Goal: Task Accomplishment & Management: Manage account settings

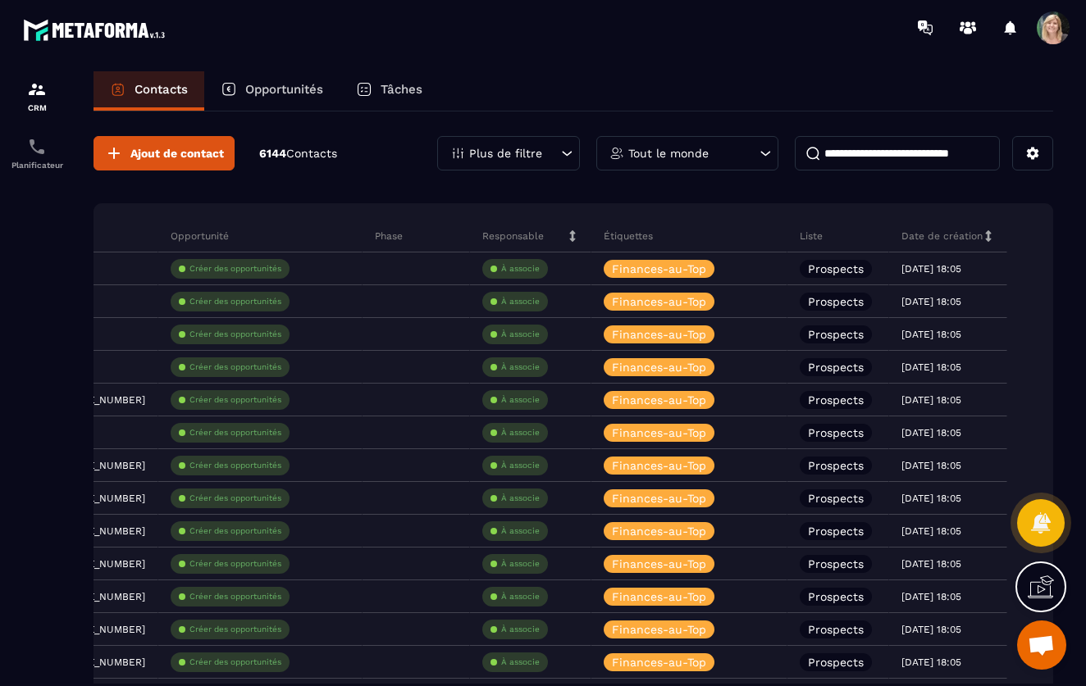
click at [565, 153] on icon at bounding box center [568, 153] width 10 height 5
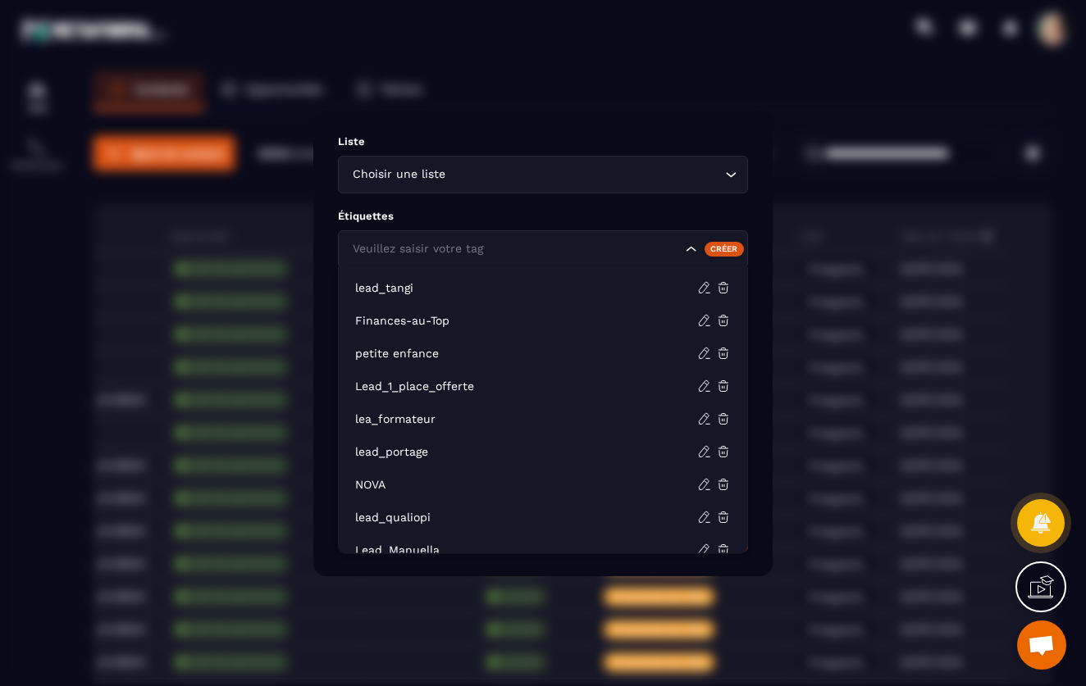
click at [690, 249] on icon "Search for option" at bounding box center [691, 249] width 16 height 16
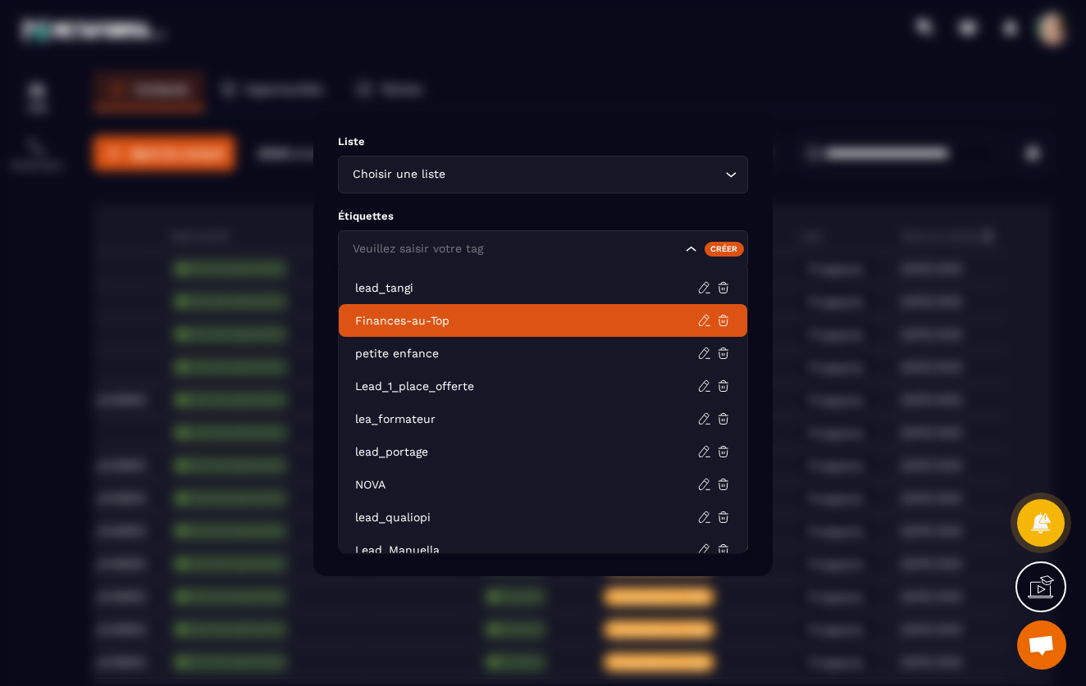
click at [461, 318] on p "Finances-au-Top" at bounding box center [526, 320] width 342 height 16
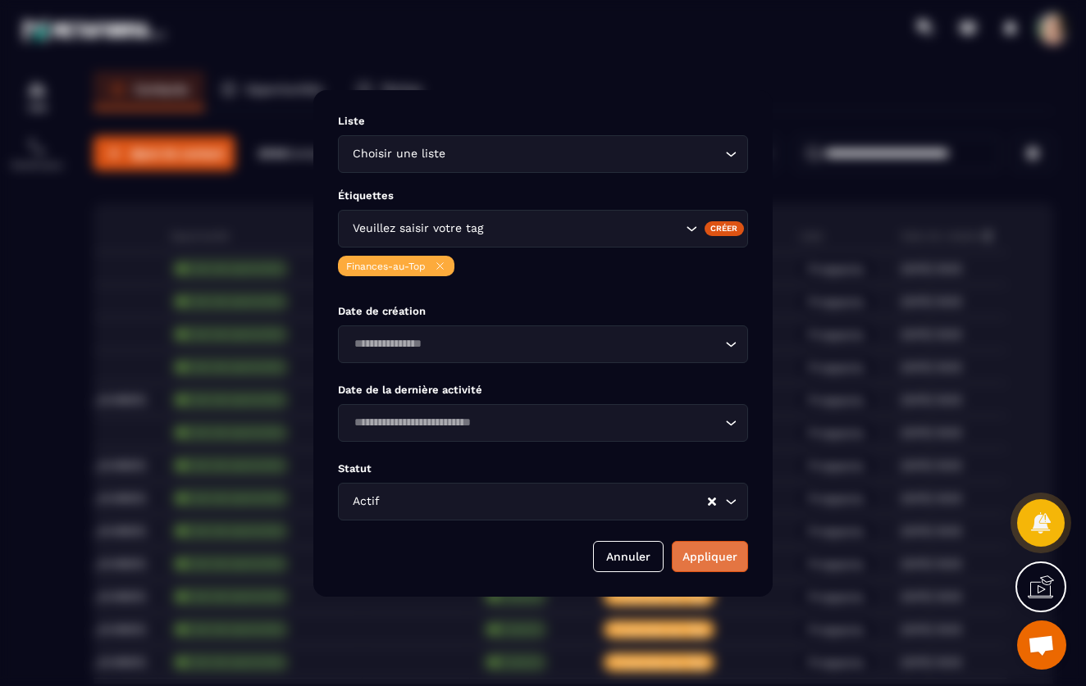
click at [713, 556] on button "Appliquer" at bounding box center [710, 556] width 76 height 31
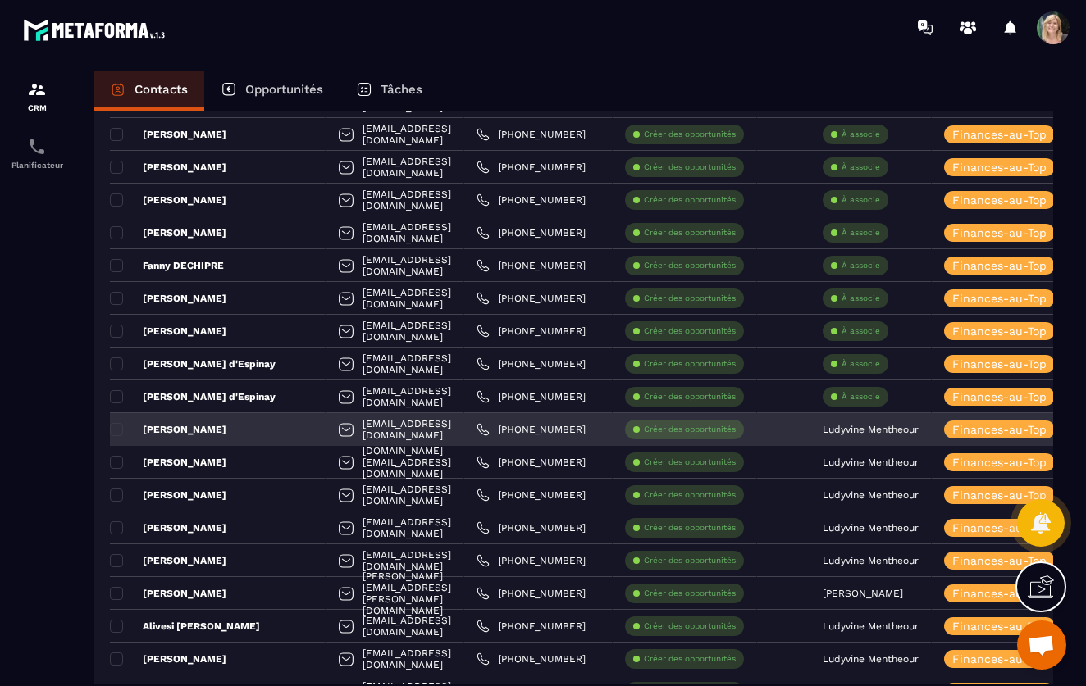
click at [262, 423] on div "[PERSON_NAME]" at bounding box center [218, 429] width 216 height 33
click at [239, 429] on div "[PERSON_NAME]" at bounding box center [218, 429] width 216 height 33
click at [171, 428] on p "[PERSON_NAME]" at bounding box center [168, 429] width 116 height 13
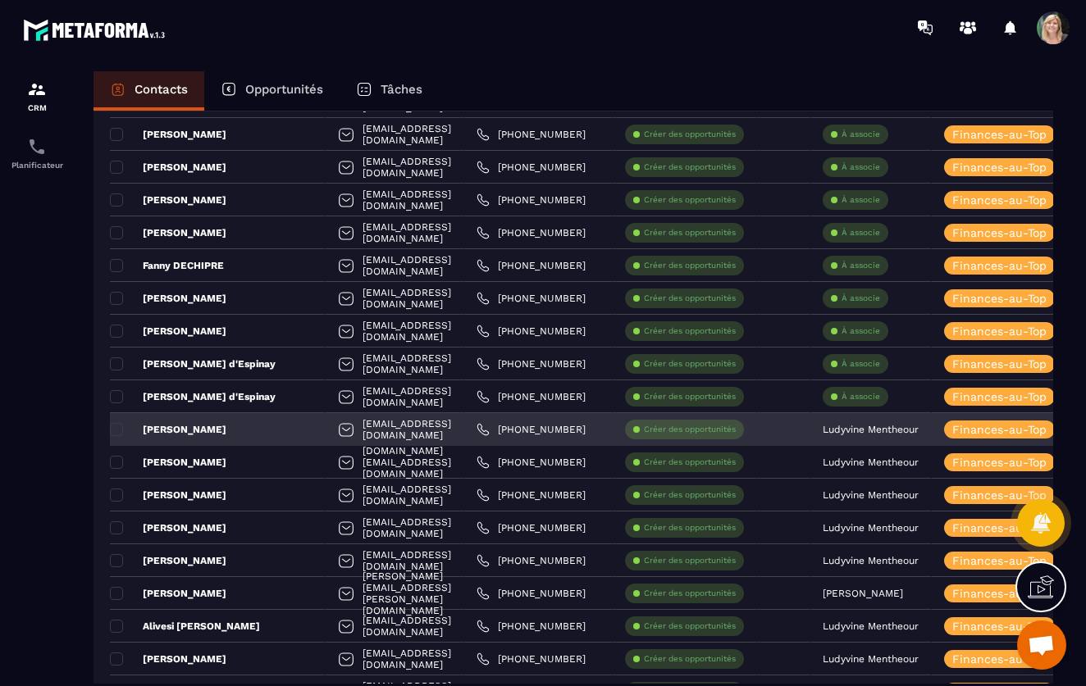
click at [211, 432] on div "[PERSON_NAME]" at bounding box center [218, 429] width 216 height 33
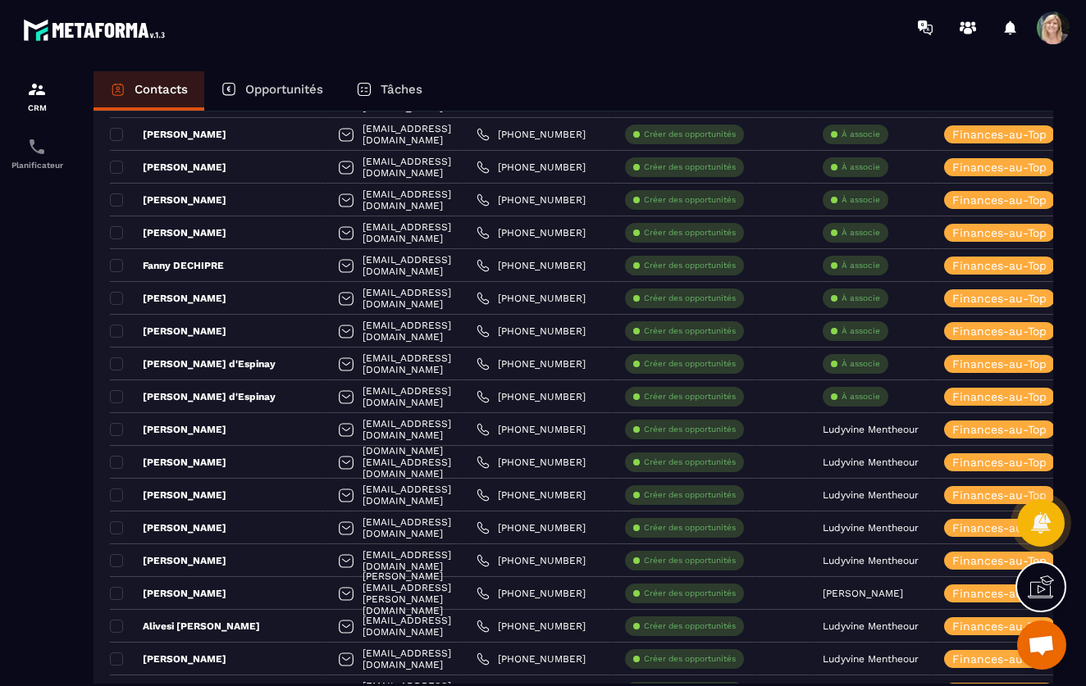
click at [256, 83] on p "Opportunités" at bounding box center [284, 89] width 78 height 15
click at [244, 91] on div "Opportunités" at bounding box center [271, 90] width 135 height 39
click at [269, 89] on p "Opportunités" at bounding box center [284, 89] width 78 height 15
click at [403, 90] on p "Tâches" at bounding box center [401, 89] width 42 height 15
click at [401, 90] on p "Tâches" at bounding box center [401, 89] width 42 height 15
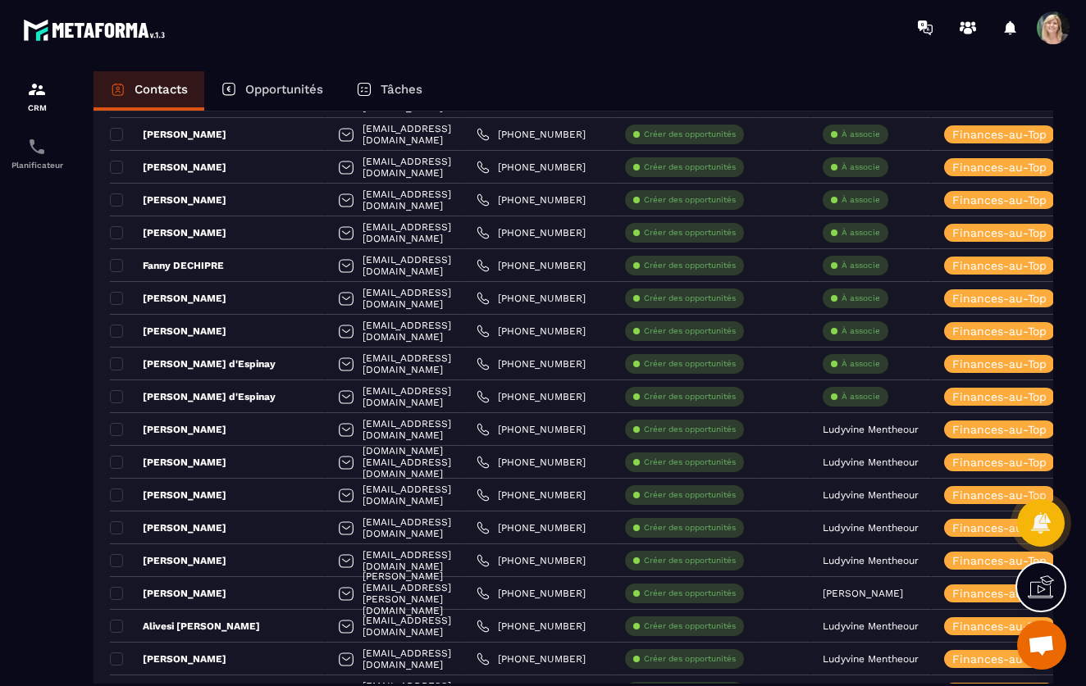
click at [401, 90] on p "Tâches" at bounding box center [401, 89] width 42 height 15
drag, startPoint x: 410, startPoint y: 89, endPoint x: 387, endPoint y: 89, distance: 23.0
click at [410, 89] on p "Tâches" at bounding box center [401, 89] width 42 height 15
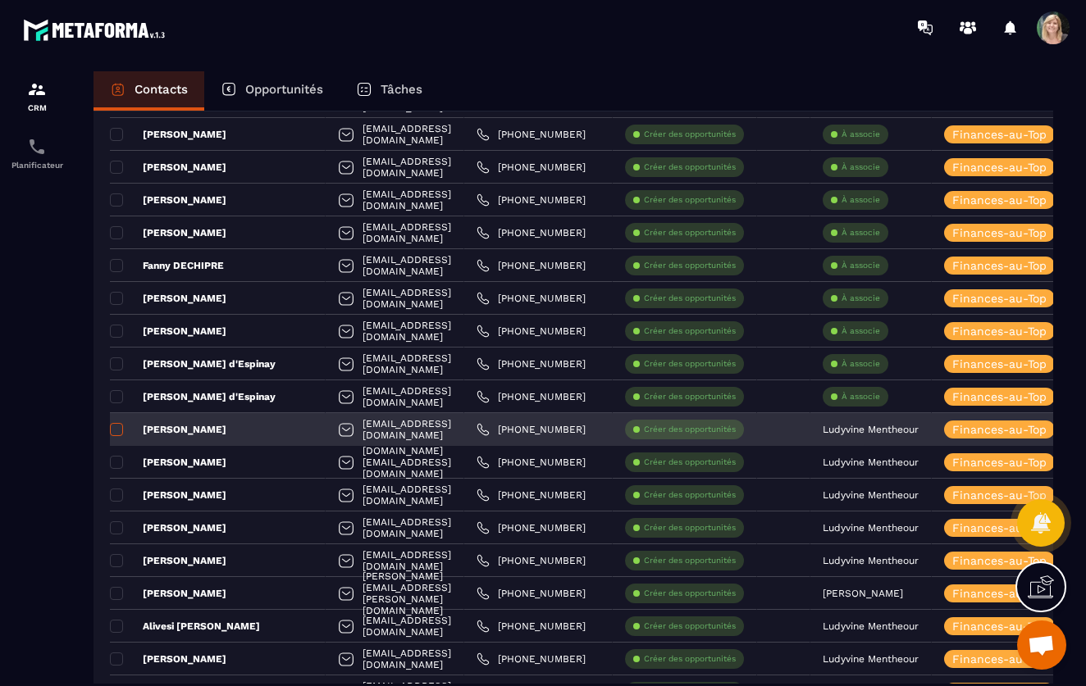
click at [115, 431] on span at bounding box center [116, 429] width 13 height 13
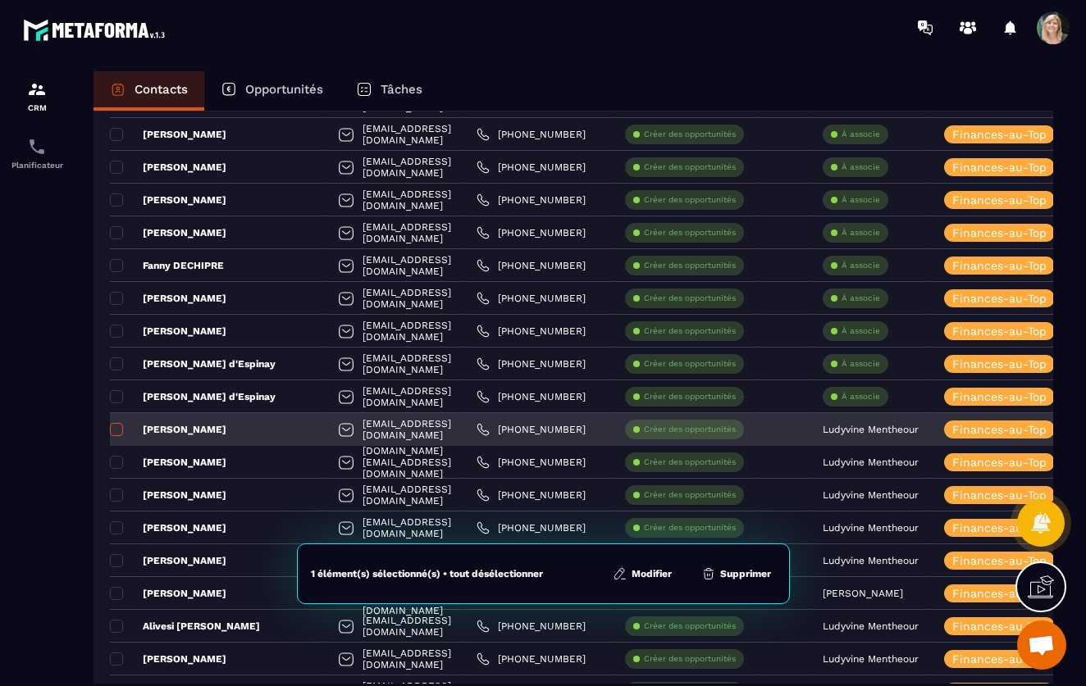
click at [115, 431] on span at bounding box center [116, 429] width 13 height 13
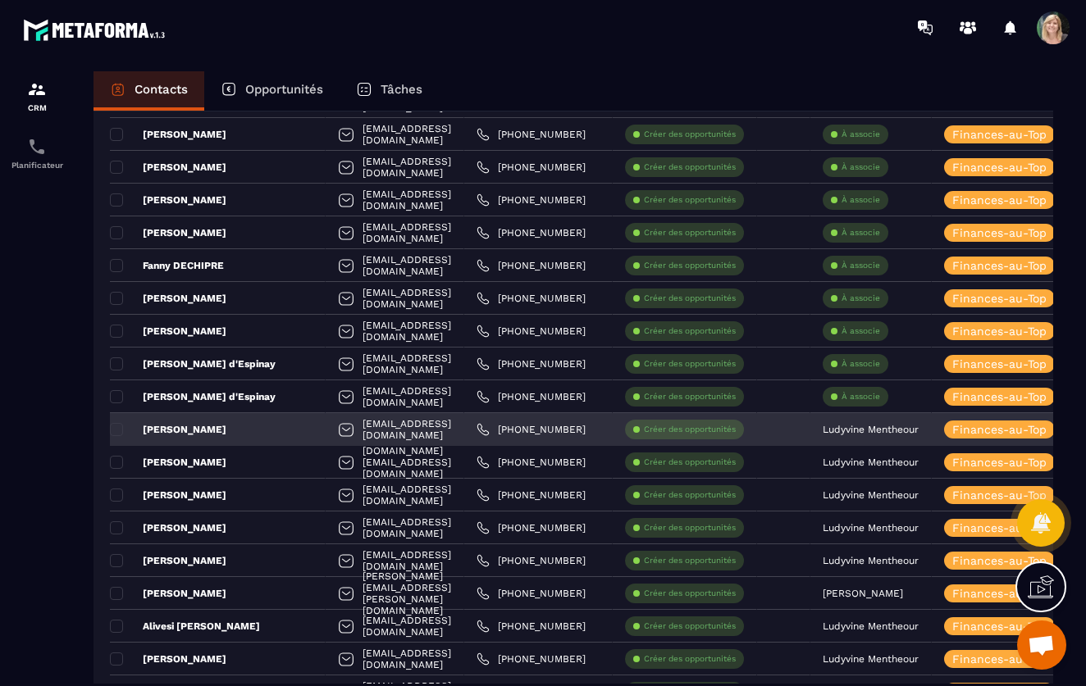
click at [166, 426] on p "[PERSON_NAME]" at bounding box center [168, 429] width 116 height 13
click at [338, 434] on div at bounding box center [346, 431] width 16 height 31
click at [338, 426] on div at bounding box center [346, 431] width 16 height 31
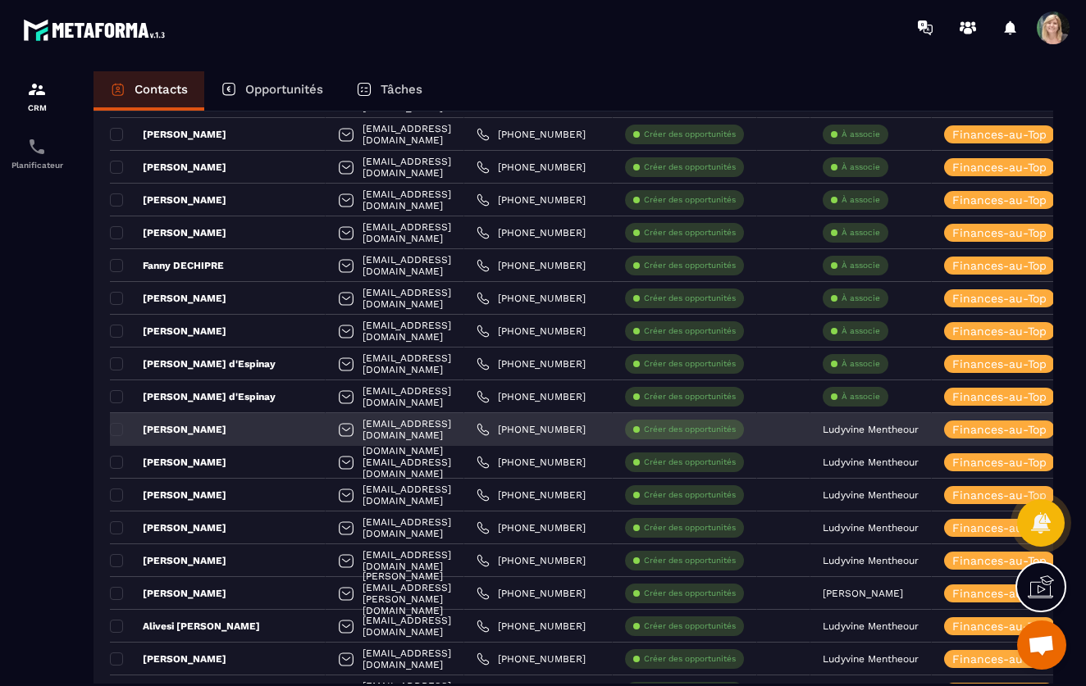
click at [243, 429] on div "[PERSON_NAME]" at bounding box center [218, 429] width 216 height 33
click at [235, 429] on div "[PERSON_NAME]" at bounding box center [218, 429] width 216 height 33
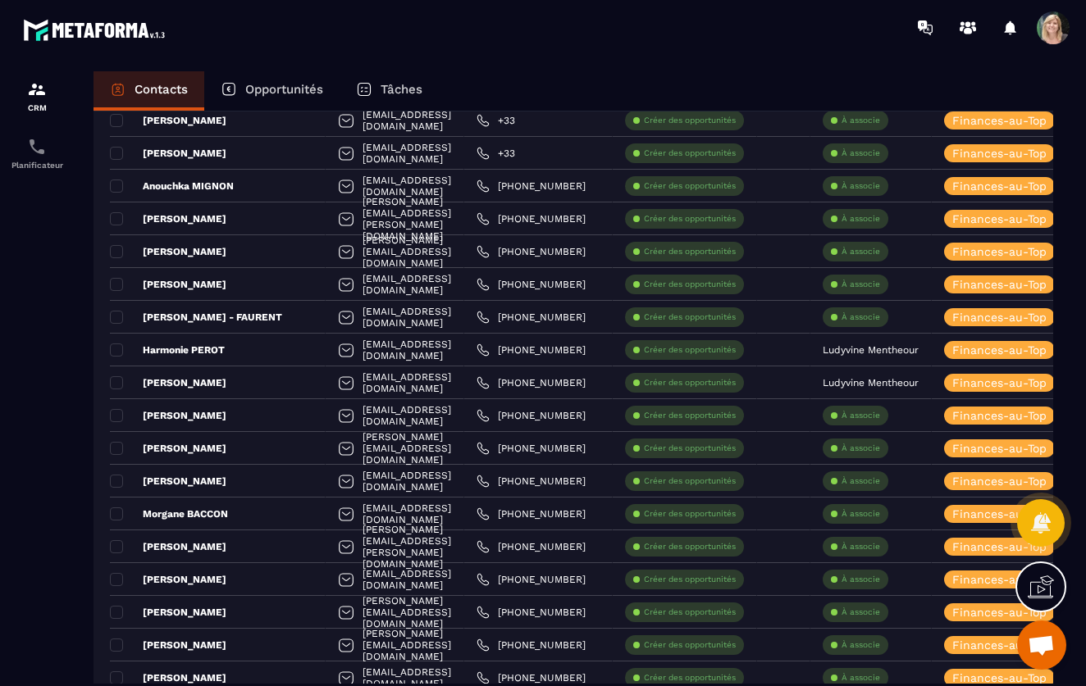
scroll to position [643, 0]
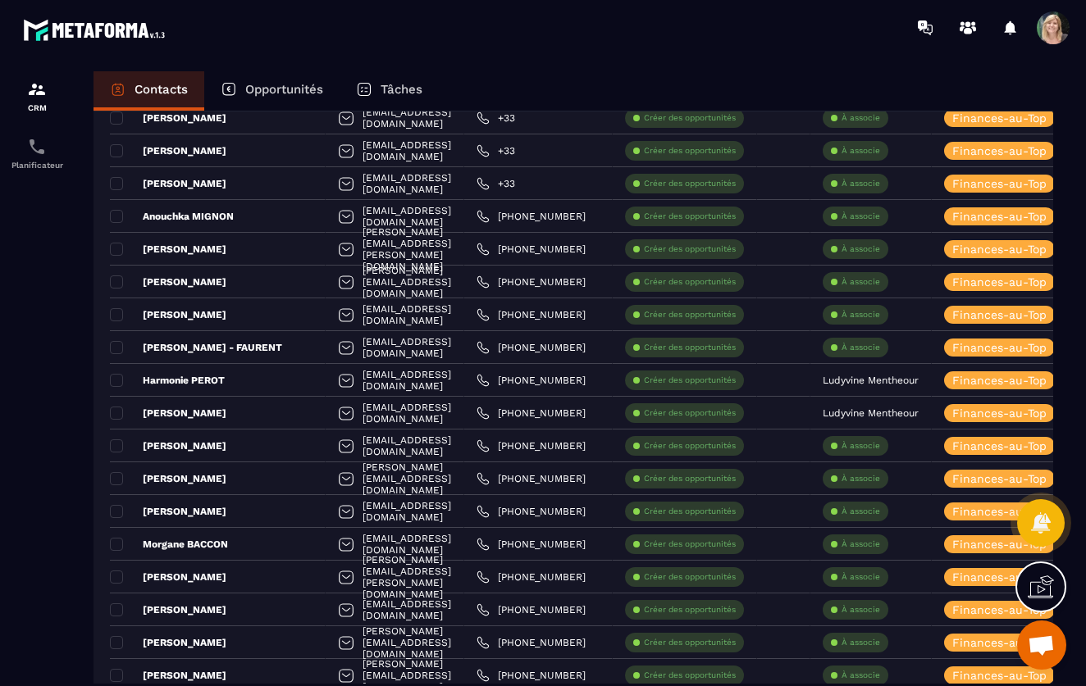
click at [267, 89] on p "Opportunités" at bounding box center [284, 89] width 78 height 15
click at [273, 82] on p "Opportunités" at bounding box center [284, 89] width 78 height 15
click at [229, 87] on icon at bounding box center [229, 89] width 16 height 16
click at [177, 86] on p "Contacts" at bounding box center [160, 89] width 53 height 15
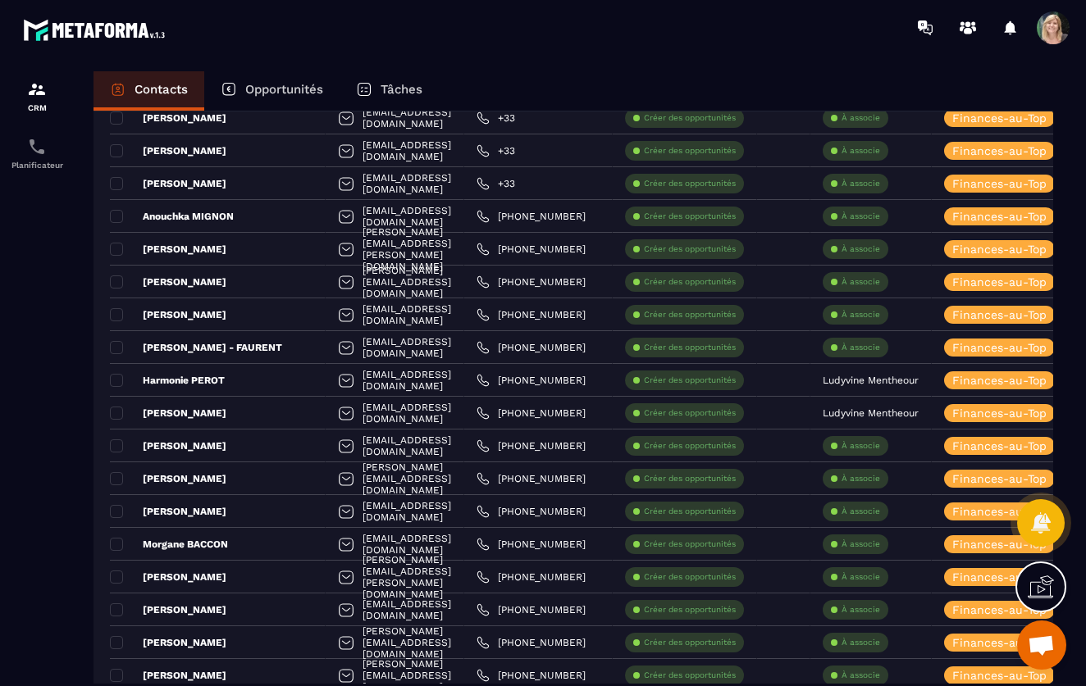
click at [370, 84] on icon at bounding box center [364, 90] width 12 height 12
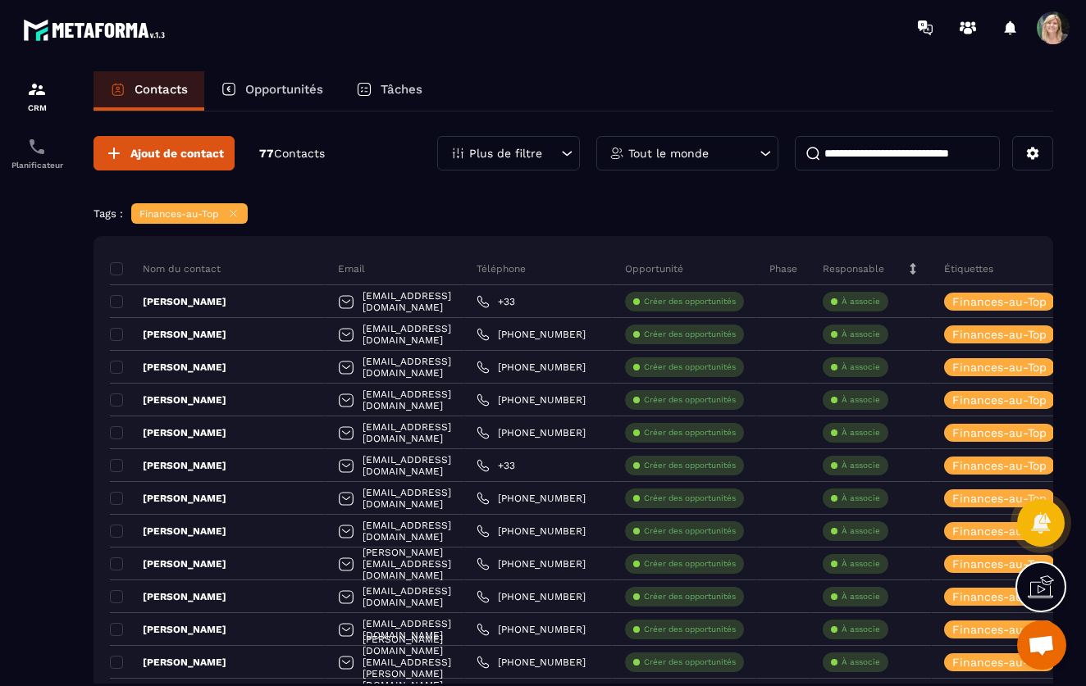
scroll to position [0, 0]
click at [37, 95] on img at bounding box center [37, 90] width 20 height 20
click at [103, 98] on div "Contacts" at bounding box center [148, 90] width 111 height 39
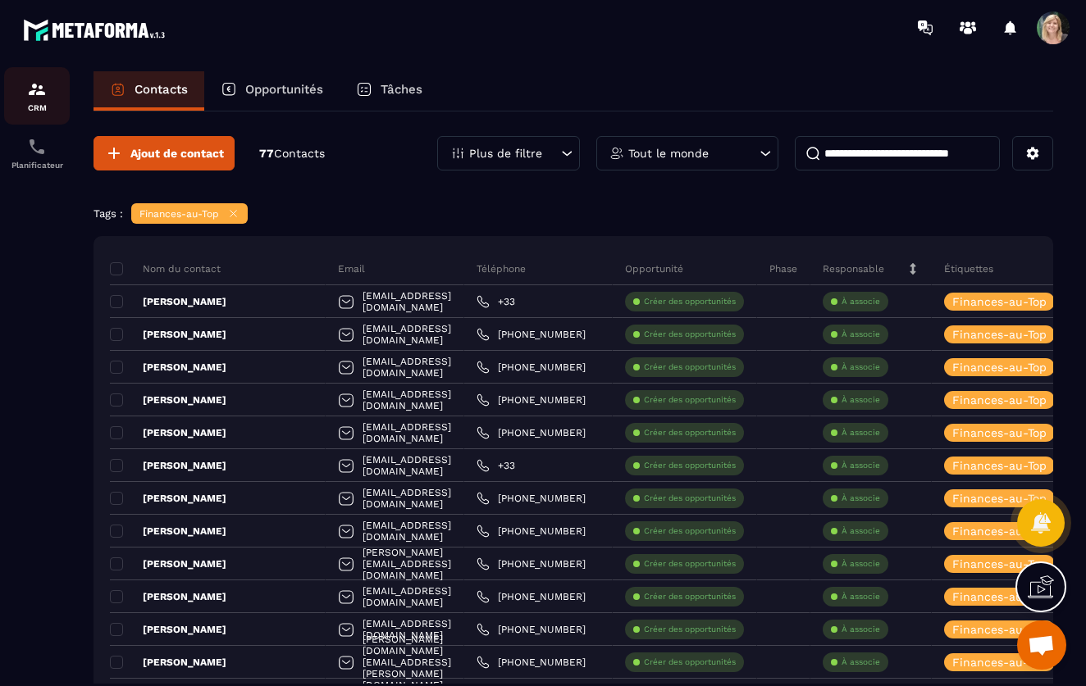
click at [32, 88] on img at bounding box center [37, 90] width 20 height 20
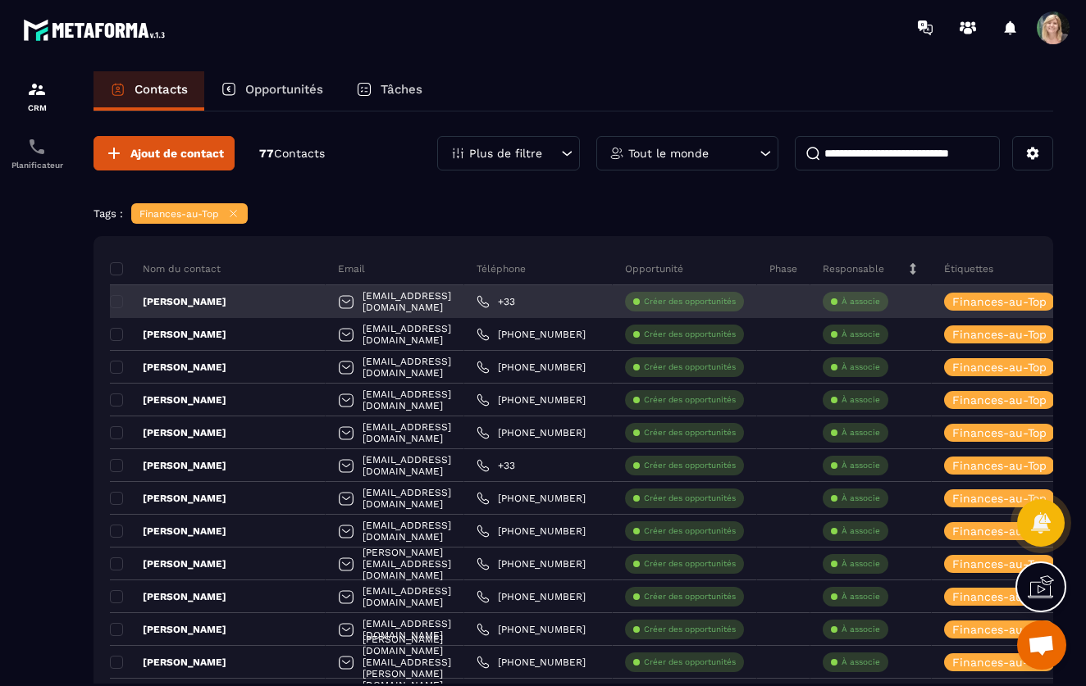
click at [206, 298] on p "[PERSON_NAME]" at bounding box center [168, 301] width 116 height 13
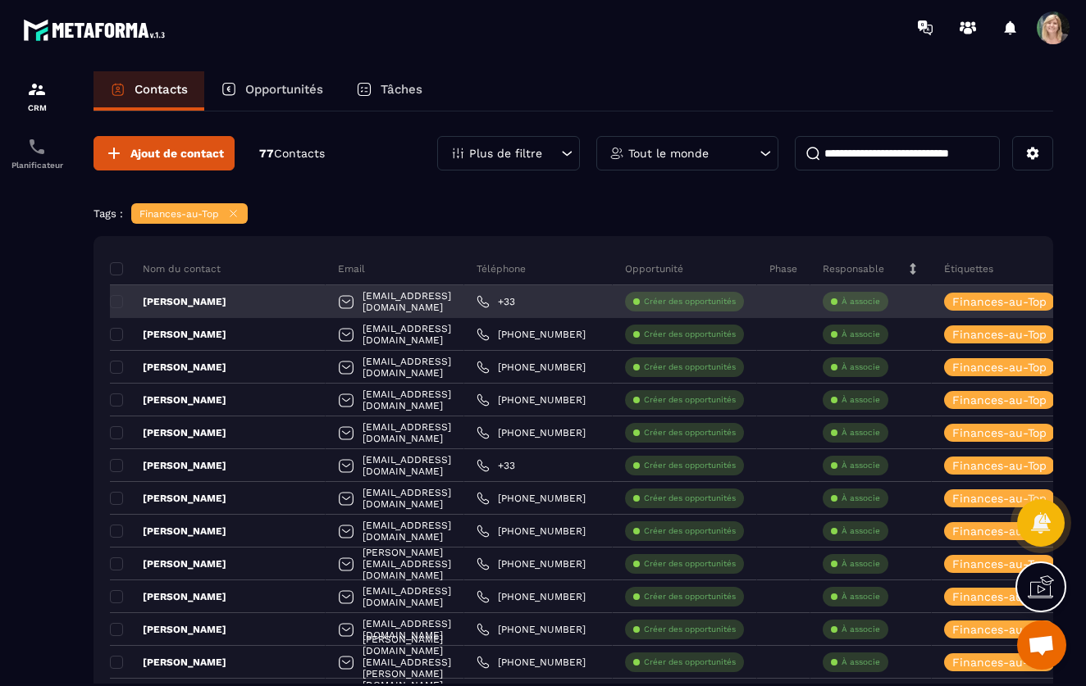
click at [234, 298] on div "[PERSON_NAME]" at bounding box center [218, 301] width 216 height 33
click at [234, 305] on div "[PERSON_NAME]" at bounding box center [218, 301] width 216 height 33
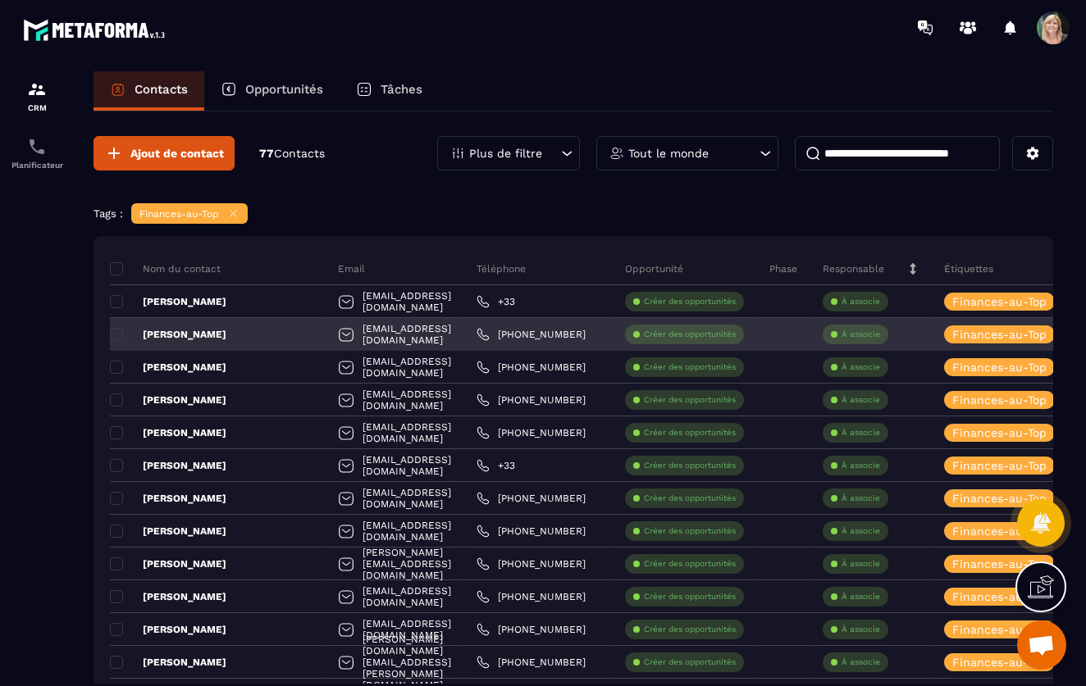
click at [247, 332] on div "[PERSON_NAME]" at bounding box center [218, 334] width 216 height 33
click at [226, 328] on p "[PERSON_NAME]" at bounding box center [168, 334] width 116 height 13
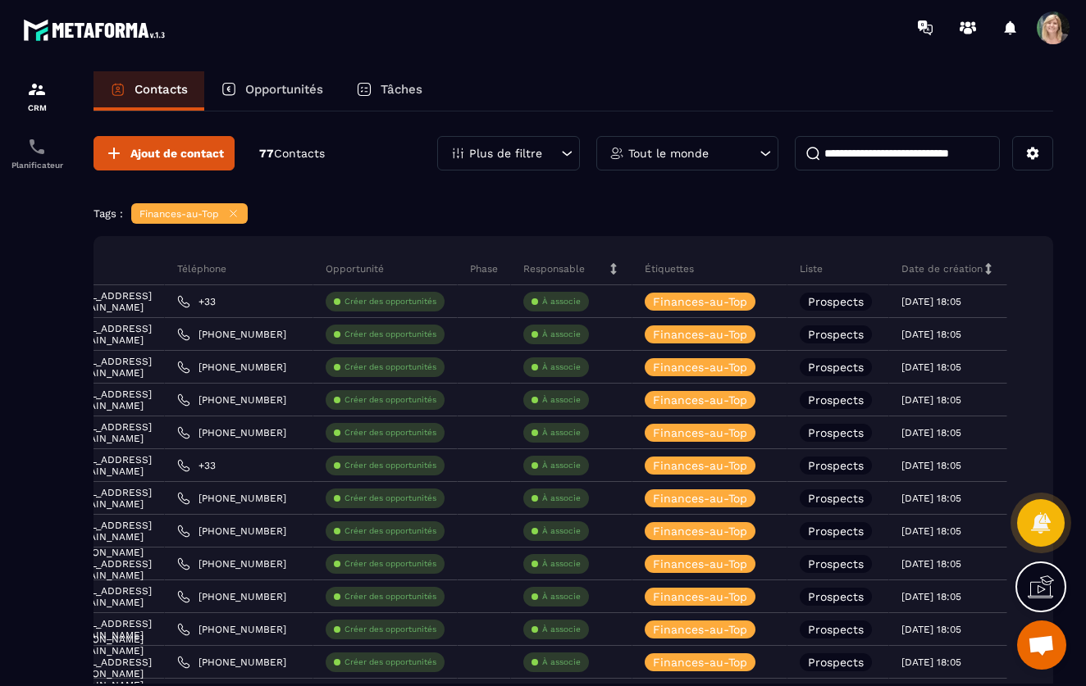
scroll to position [0, 387]
click at [303, 158] on span "Contacts" at bounding box center [299, 153] width 51 height 13
click at [171, 95] on p "Contacts" at bounding box center [160, 89] width 53 height 15
click at [37, 98] on img at bounding box center [37, 90] width 20 height 20
click at [571, 158] on icon at bounding box center [566, 153] width 16 height 16
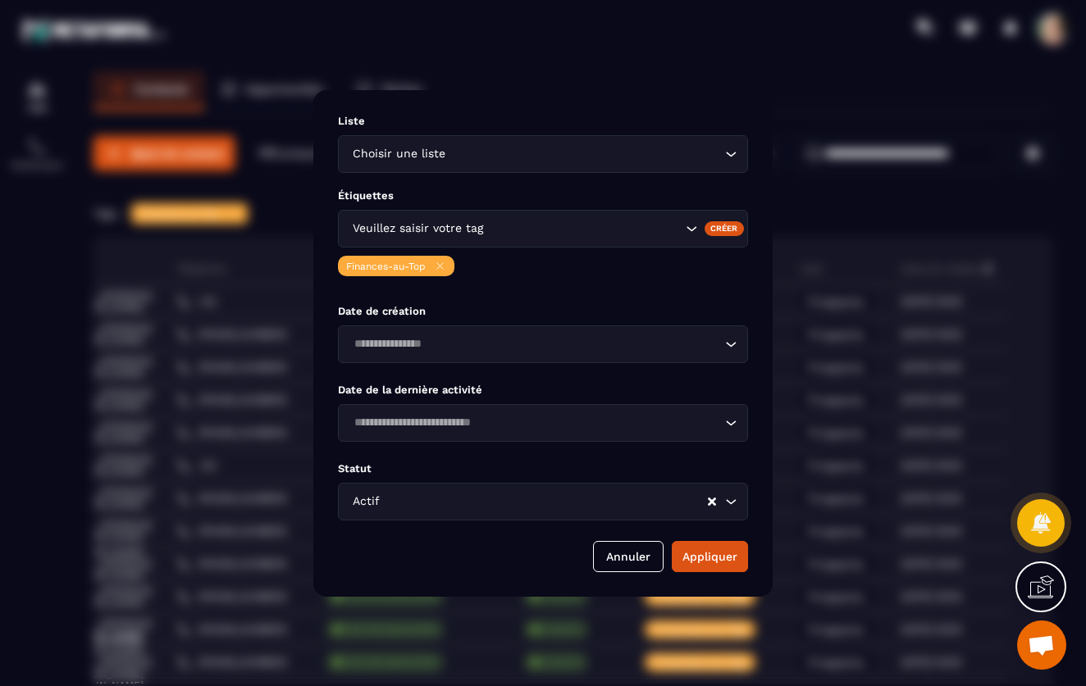
click at [271, 324] on div "Modal window" at bounding box center [543, 343] width 1086 height 686
click at [610, 555] on button "Annuler" at bounding box center [628, 556] width 71 height 31
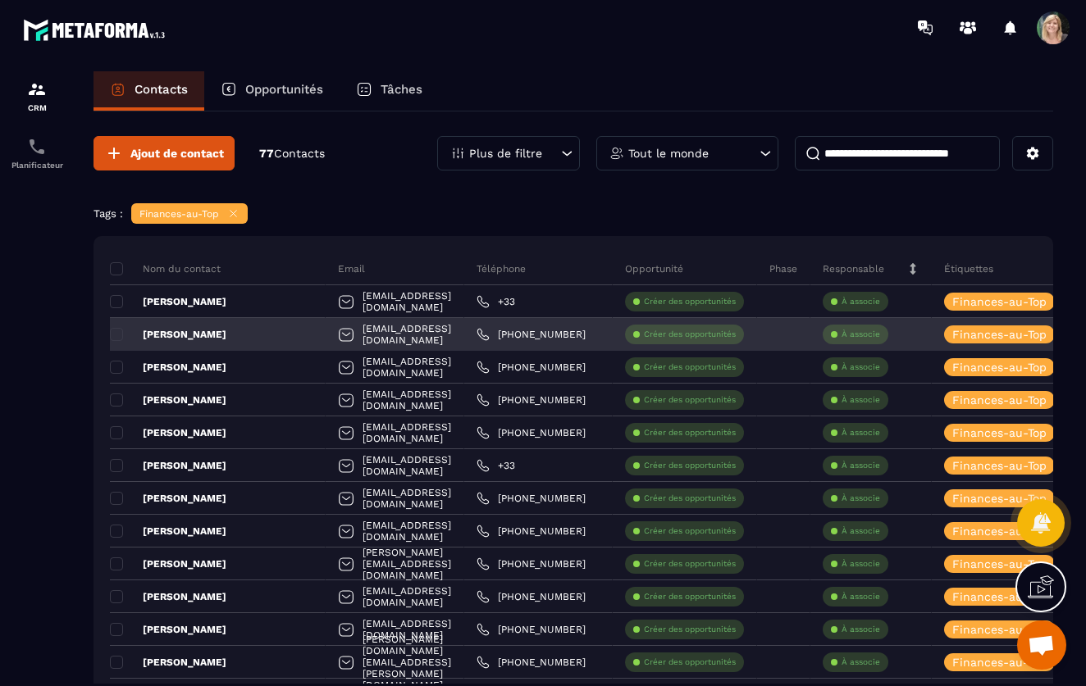
scroll to position [0, 0]
click at [221, 339] on p "[PERSON_NAME]" at bounding box center [168, 334] width 116 height 13
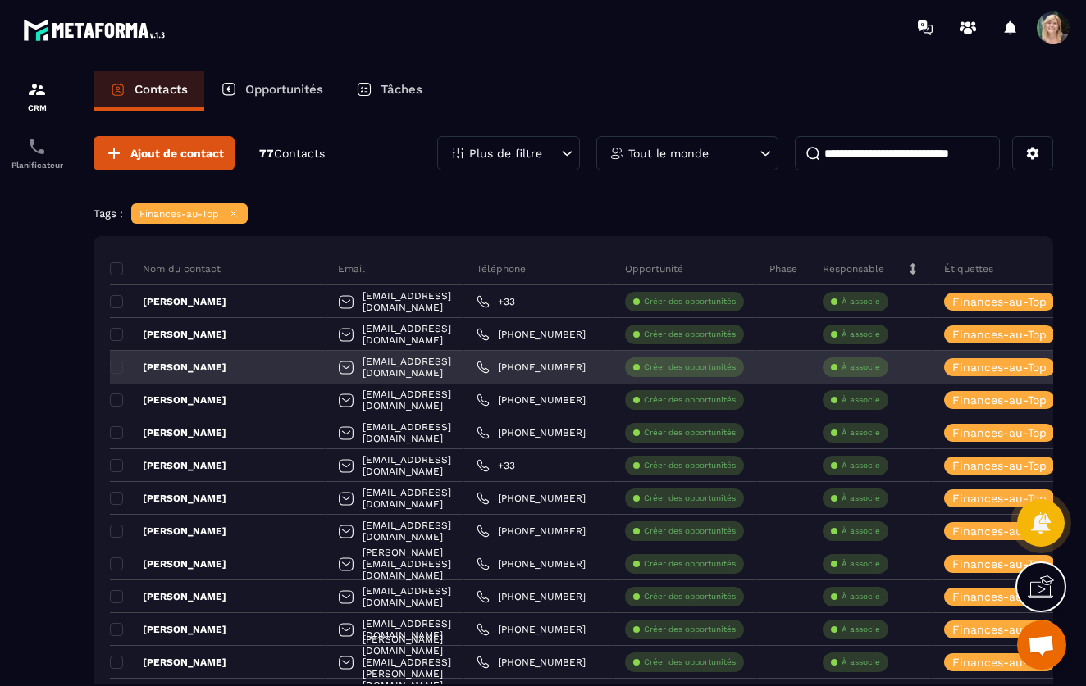
click at [227, 359] on div "[PERSON_NAME]" at bounding box center [218, 367] width 216 height 33
click at [216, 358] on div "[PERSON_NAME]" at bounding box center [218, 367] width 216 height 33
click at [230, 371] on div "[PERSON_NAME]" at bounding box center [218, 367] width 216 height 33
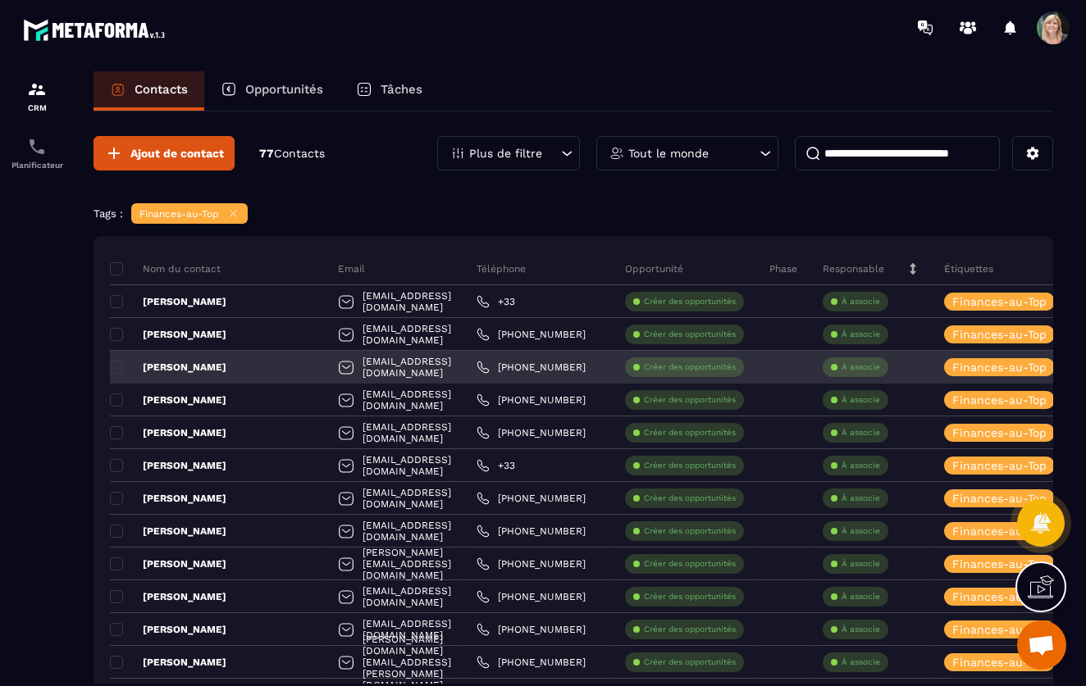
click at [271, 370] on div "[PERSON_NAME]" at bounding box center [218, 367] width 216 height 33
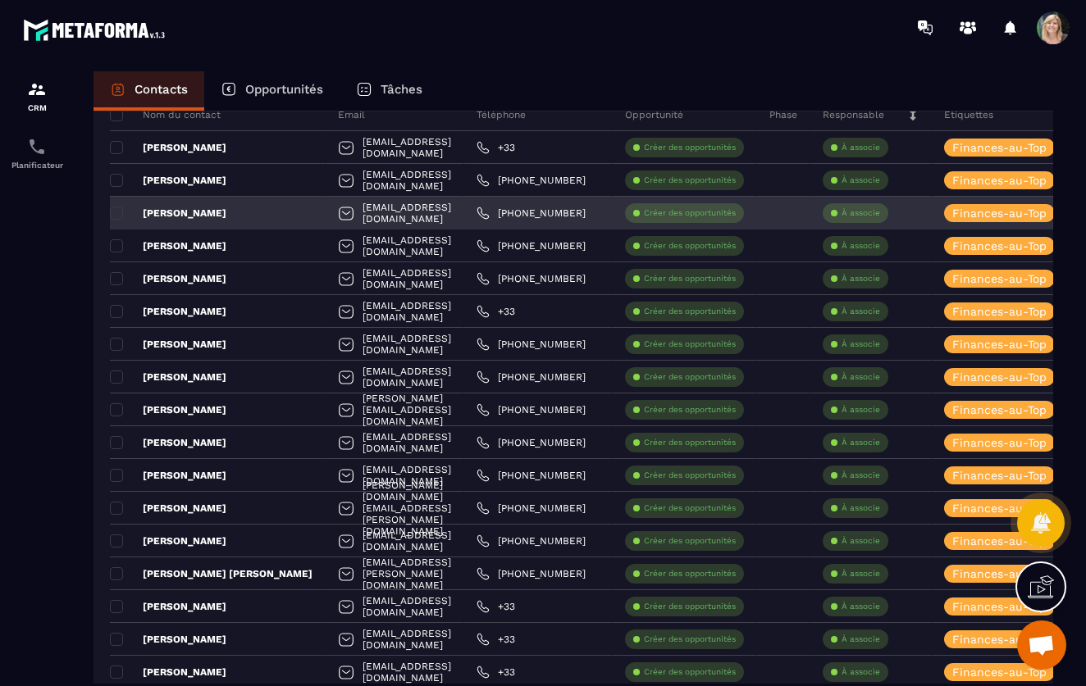
scroll to position [172, 0]
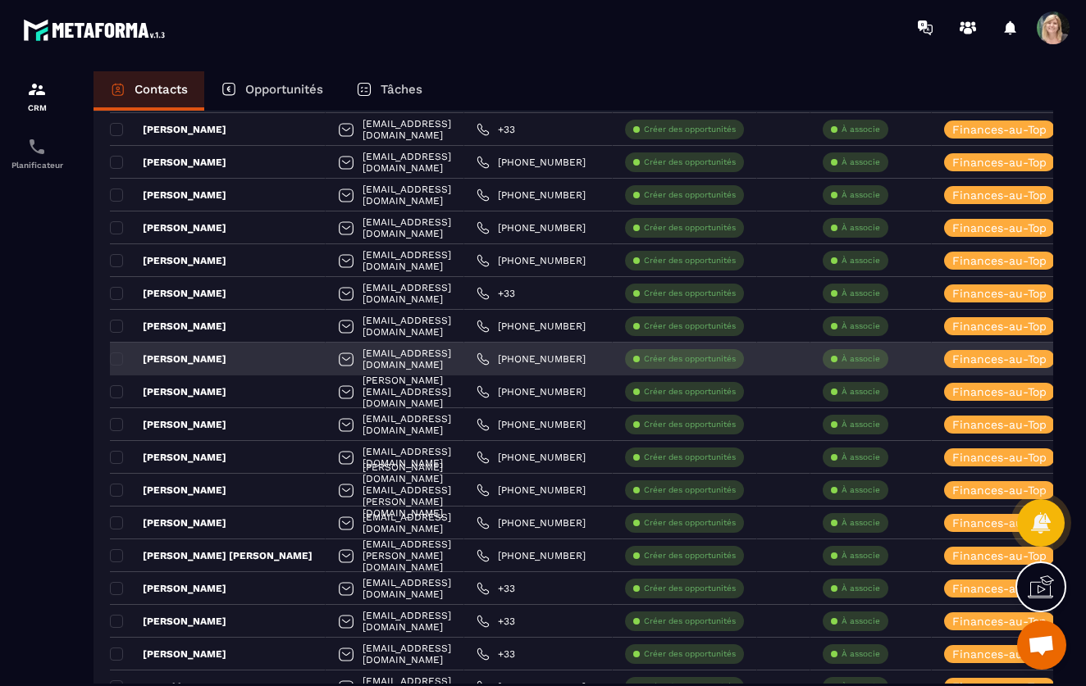
click at [273, 360] on div "[PERSON_NAME]" at bounding box center [218, 359] width 216 height 33
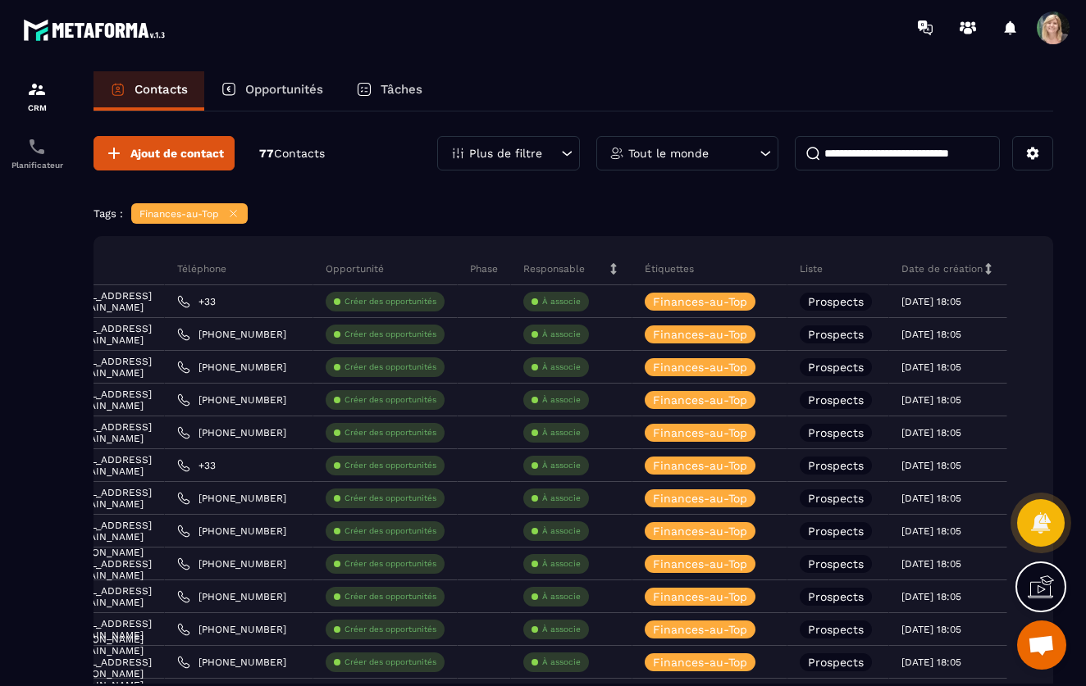
scroll to position [0, 0]
click at [234, 87] on icon at bounding box center [229, 89] width 16 height 16
click at [266, 97] on div "Opportunités" at bounding box center [271, 90] width 135 height 39
click at [367, 82] on icon at bounding box center [364, 89] width 16 height 16
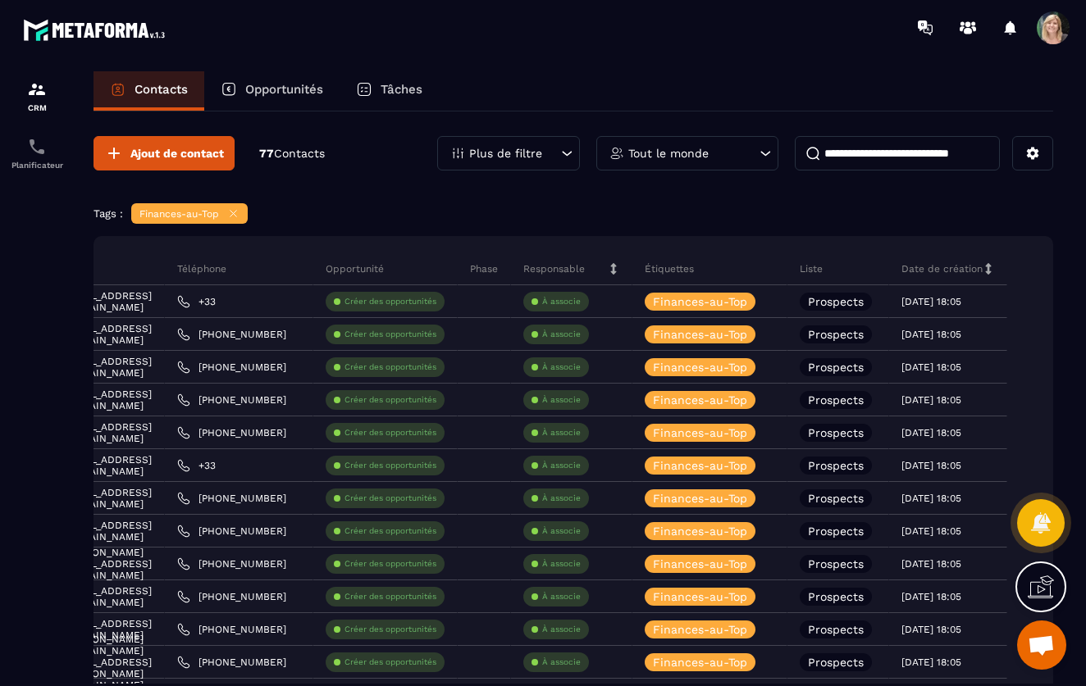
click at [367, 82] on icon at bounding box center [364, 89] width 16 height 16
click at [399, 89] on p "Tâches" at bounding box center [401, 89] width 42 height 15
click at [278, 85] on p "Opportunités" at bounding box center [284, 89] width 78 height 15
click at [107, 152] on icon at bounding box center [114, 154] width 20 height 20
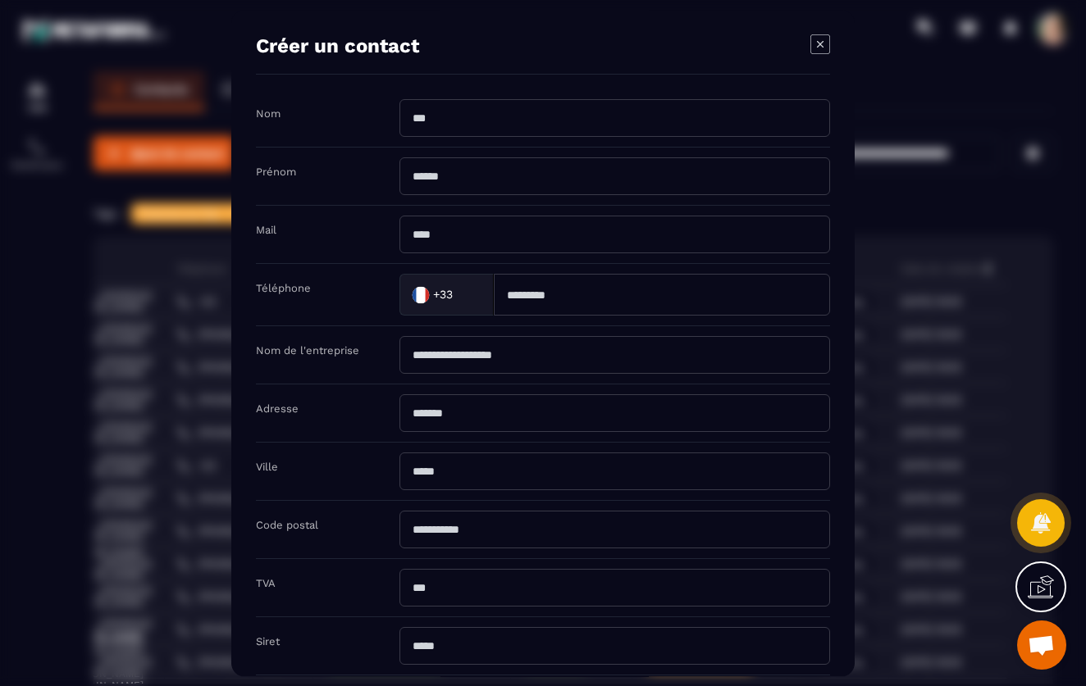
click at [107, 147] on div "Modal window" at bounding box center [543, 343] width 1086 height 686
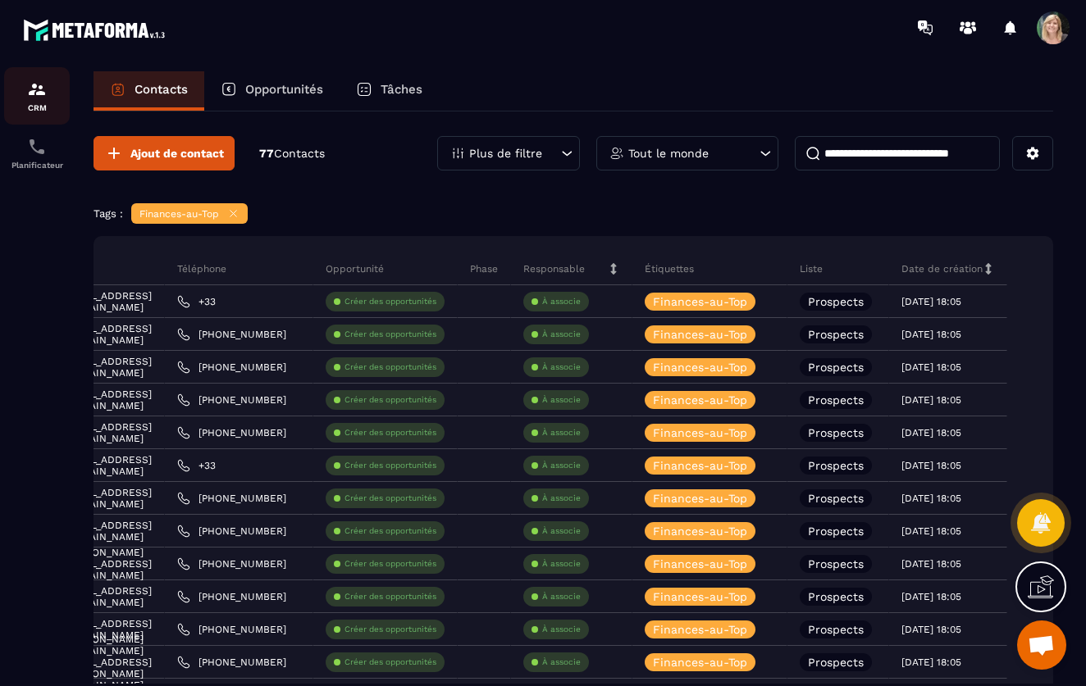
click at [35, 103] on p "CRM" at bounding box center [37, 107] width 66 height 9
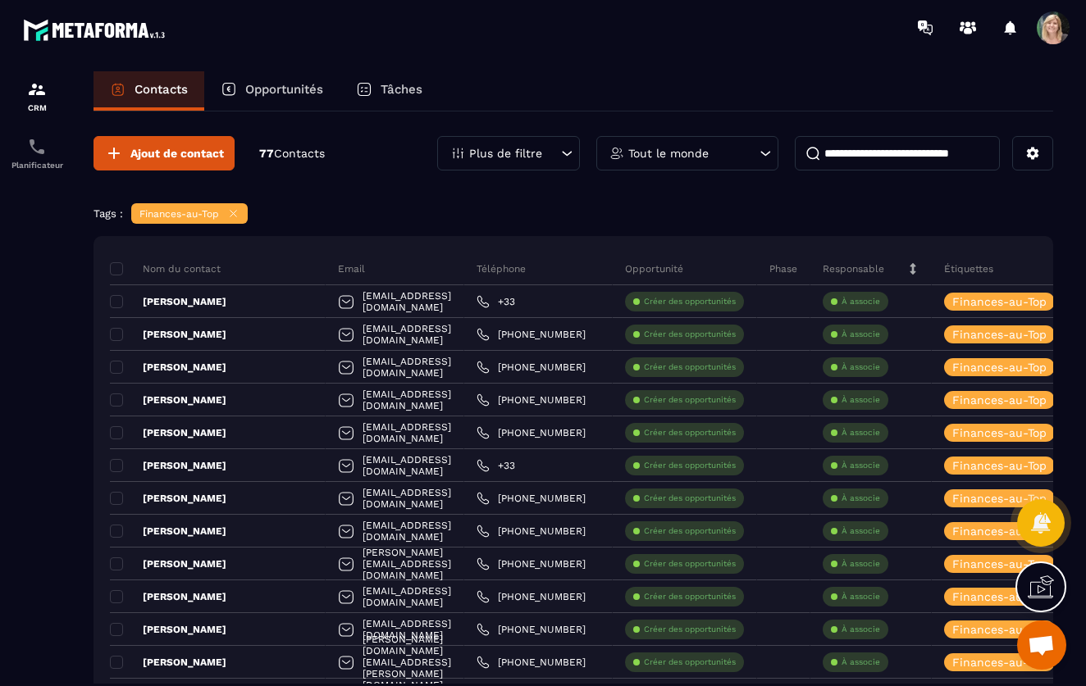
click at [292, 86] on p "Opportunités" at bounding box center [284, 89] width 78 height 15
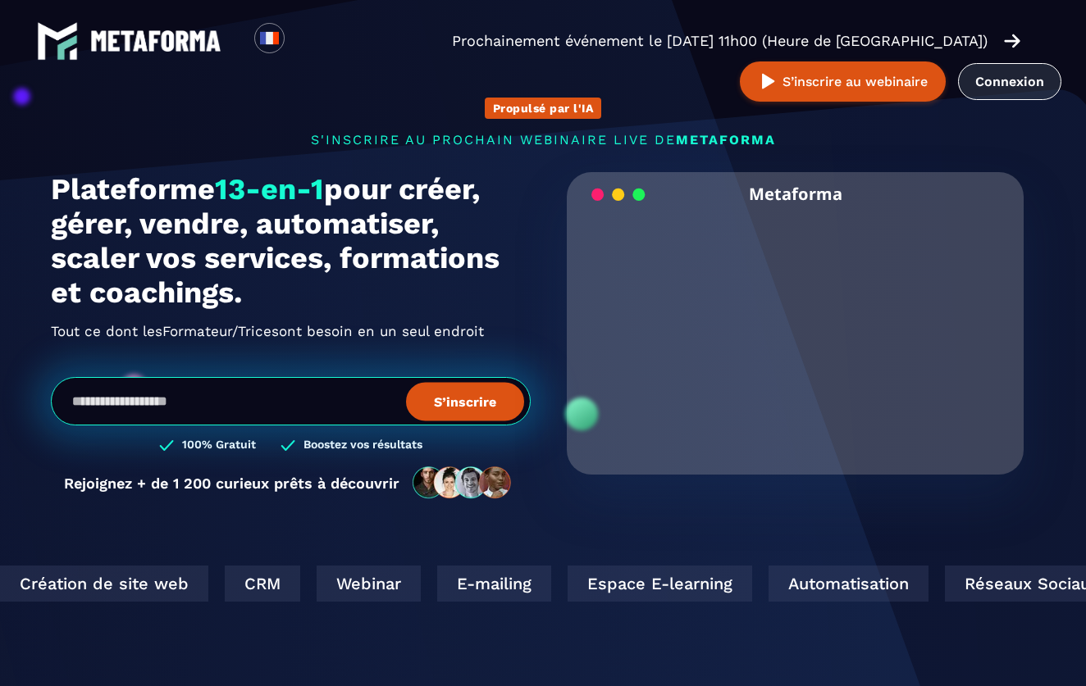
click at [1035, 79] on link "Connexion" at bounding box center [1009, 81] width 103 height 37
